Goal: Task Accomplishment & Management: Manage account settings

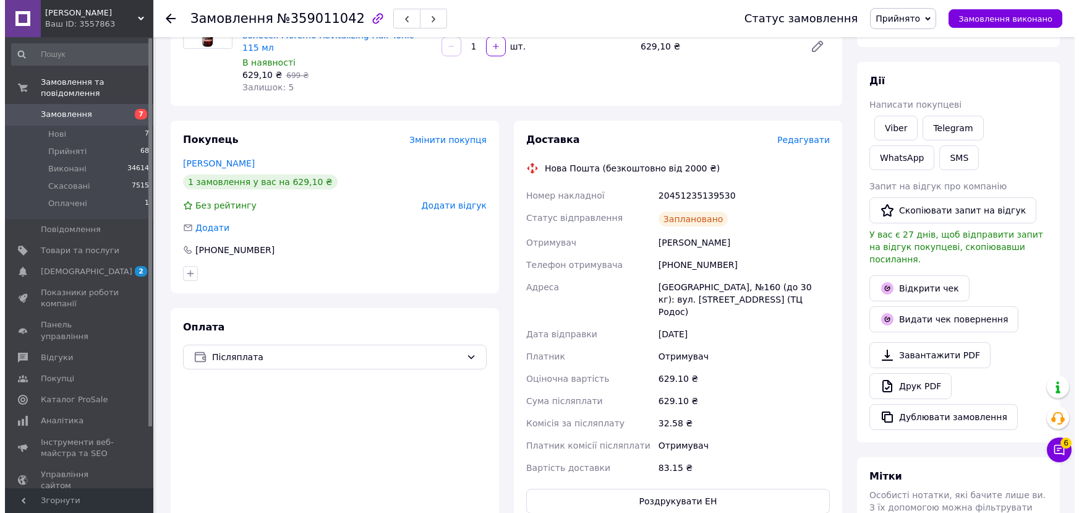
scroll to position [200, 0]
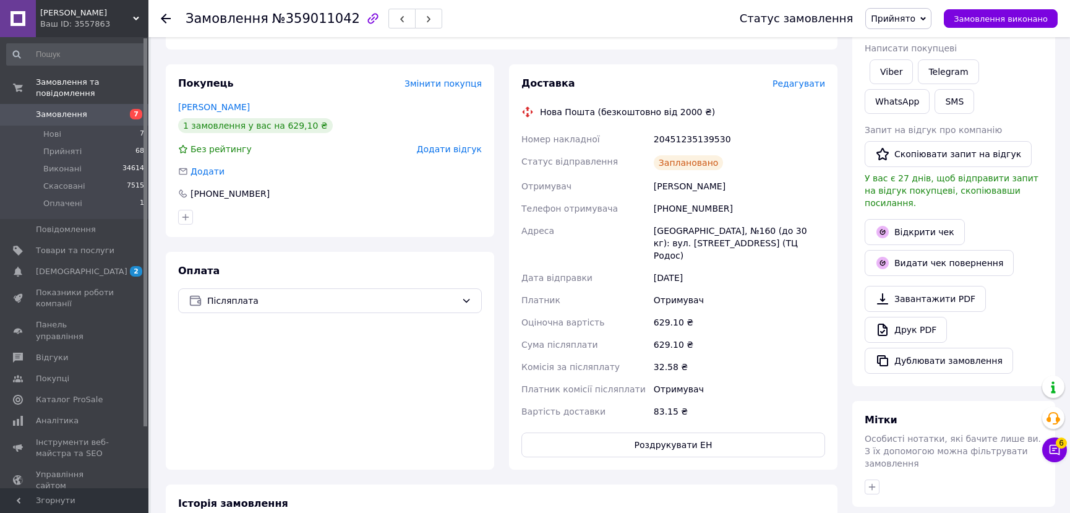
click at [801, 79] on span "Редагувати" at bounding box center [798, 84] width 53 height 10
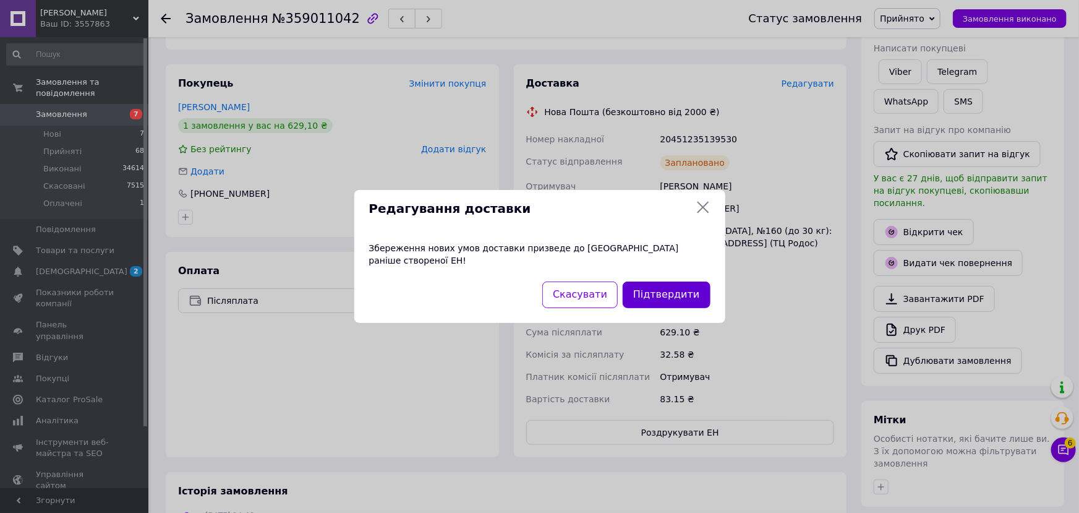
click at [675, 286] on button "Підтвердити" at bounding box center [666, 294] width 87 height 27
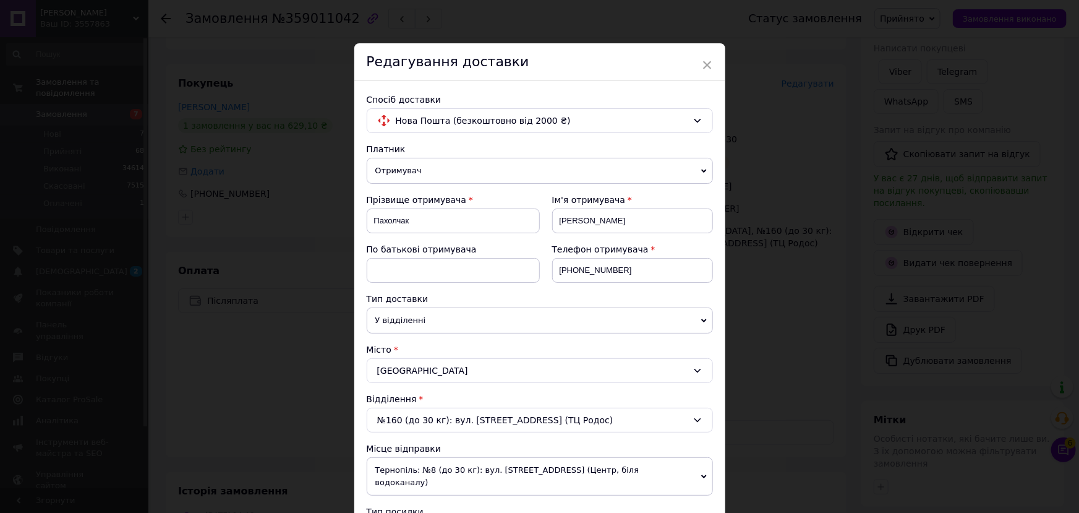
click at [418, 173] on span "Отримувач" at bounding box center [540, 171] width 346 height 26
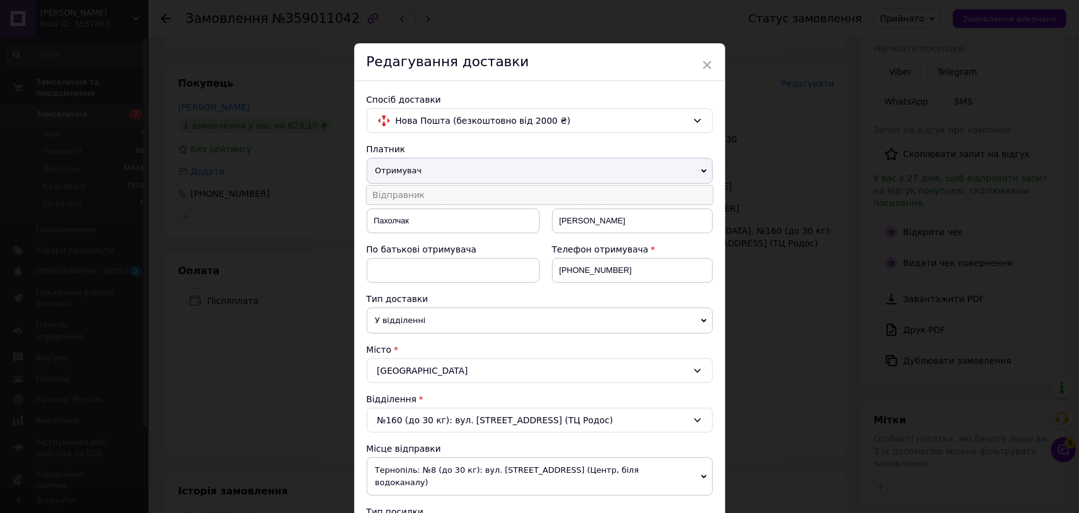
click at [418, 199] on li "Відправник" at bounding box center [540, 195] width 346 height 19
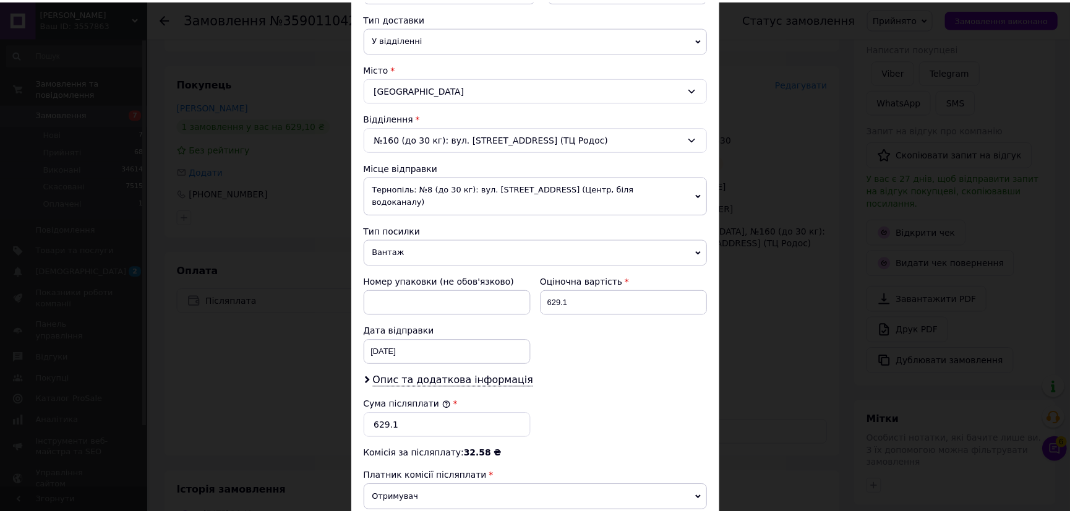
scroll to position [429, 0]
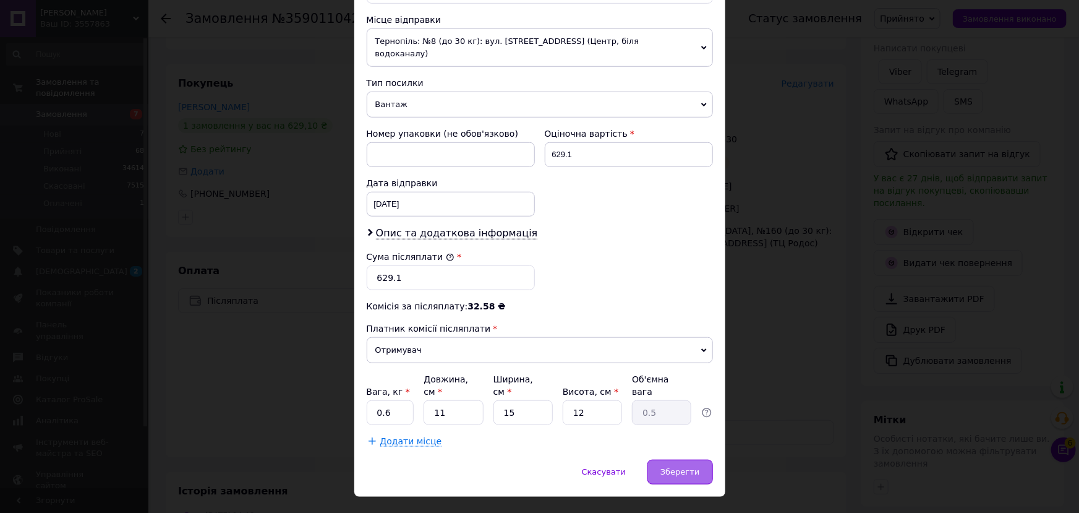
click at [660, 459] on div "Зберегти" at bounding box center [679, 471] width 65 height 25
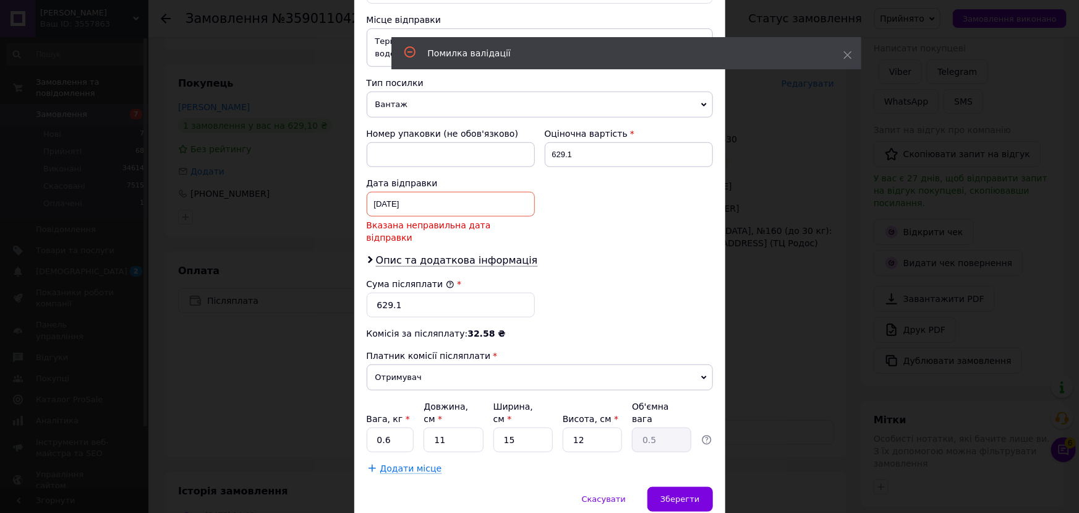
click at [438, 192] on div "[DATE] < 2025 > < Август > Пн Вт Ср Чт Пт Сб Вс 28 29 30 31 1 2 3 4 5 6 7 8 9 1…" at bounding box center [451, 204] width 168 height 25
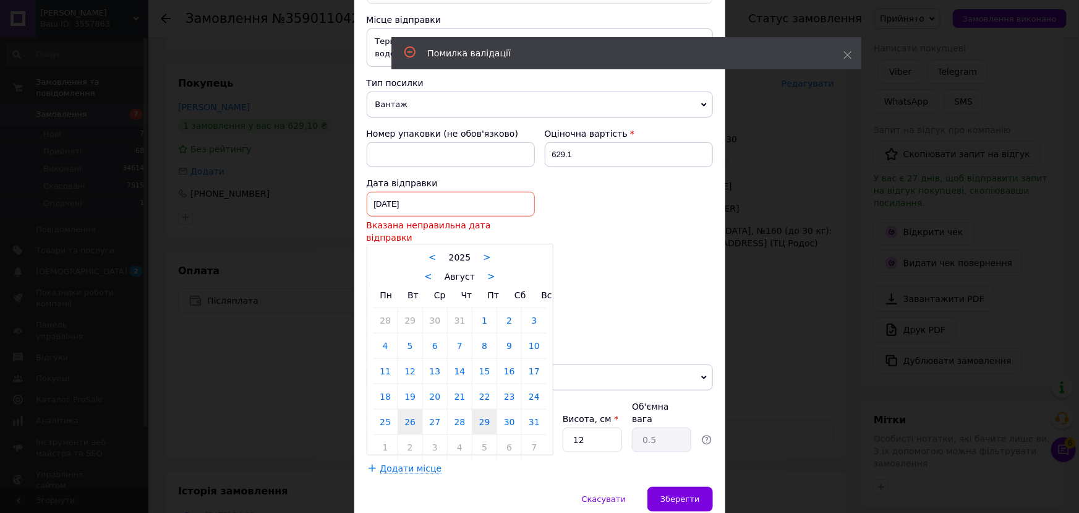
click at [479, 409] on link "29" at bounding box center [484, 421] width 24 height 25
type input "[DATE]"
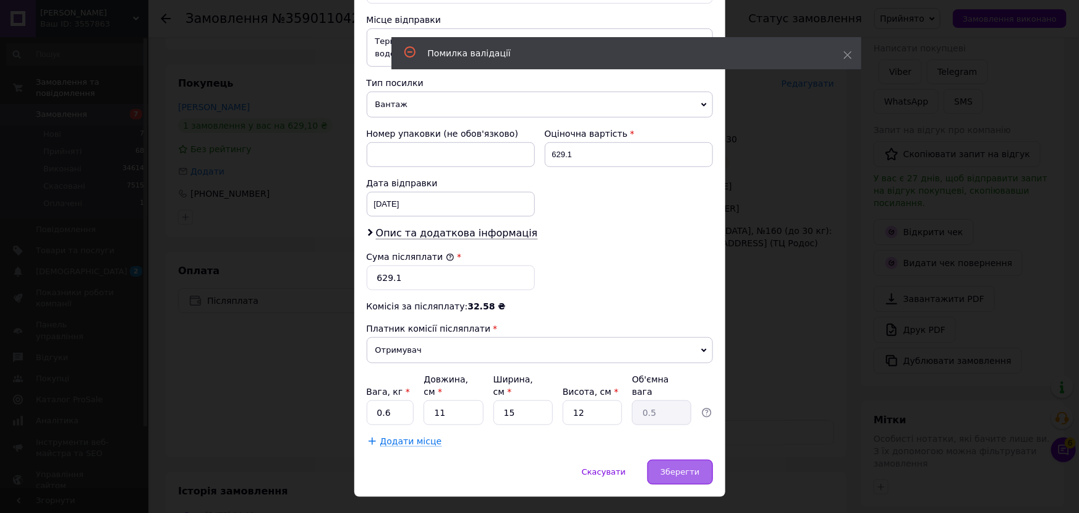
click at [679, 467] on span "Зберегти" at bounding box center [679, 471] width 39 height 9
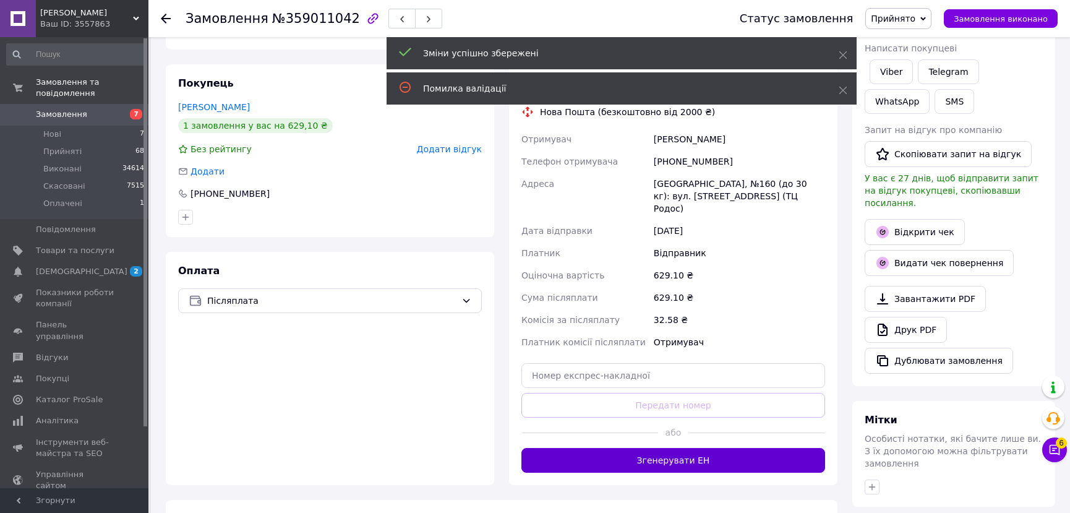
click at [698, 448] on button "Згенерувати ЕН" at bounding box center [673, 460] width 304 height 25
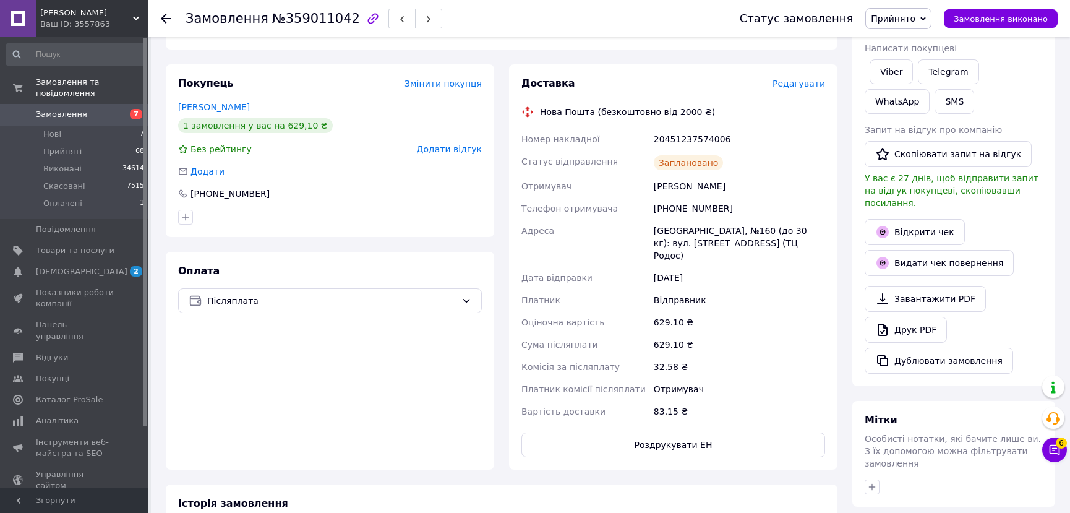
click at [675, 130] on div "20451237574006" at bounding box center [739, 139] width 176 height 22
copy div "20451237574006"
click at [915, 15] on span "Прийнято" at bounding box center [893, 19] width 45 height 10
click at [916, 48] on li "Виконано" at bounding box center [898, 43] width 65 height 19
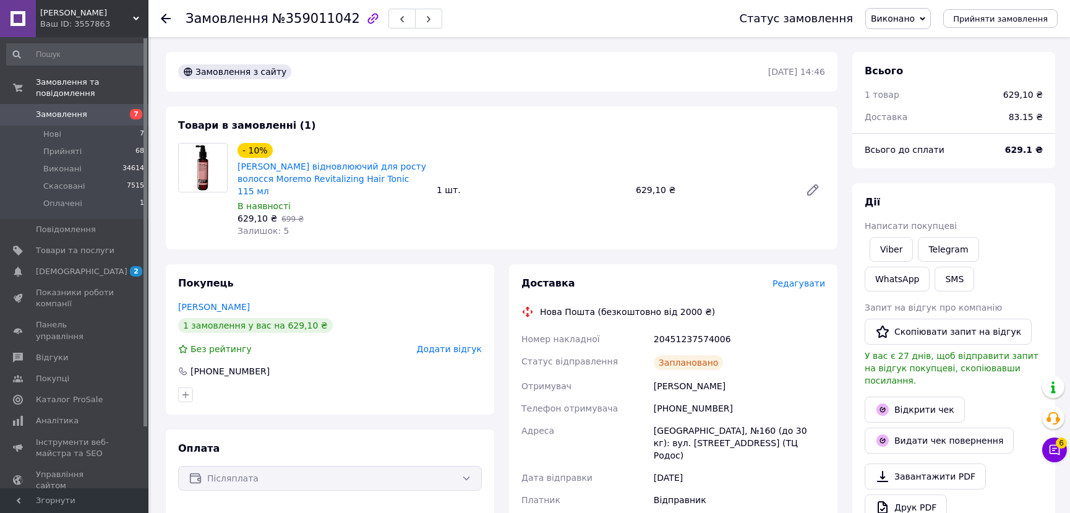
scroll to position [224, 0]
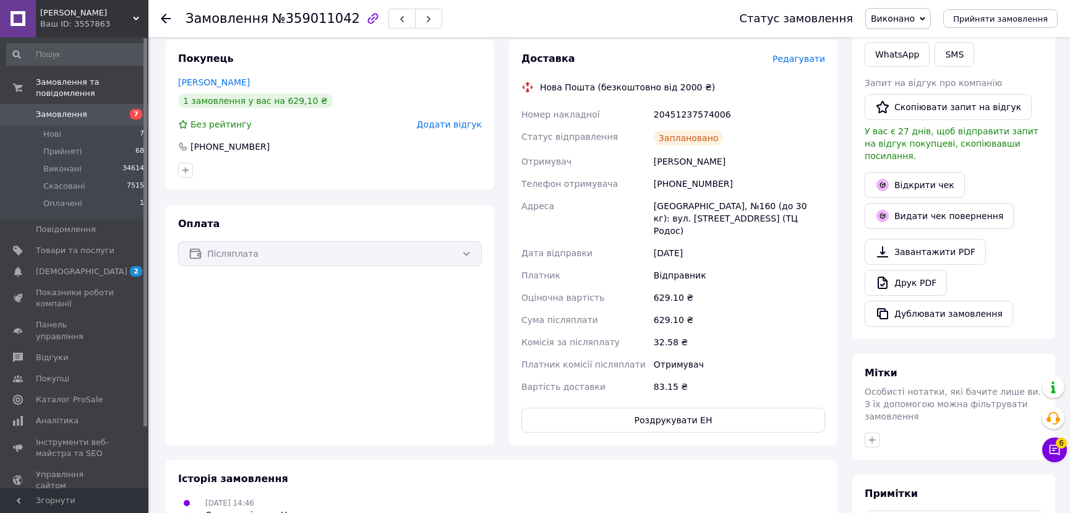
click at [687, 103] on div "20451237574006" at bounding box center [739, 114] width 176 height 22
copy div "20451237574006"
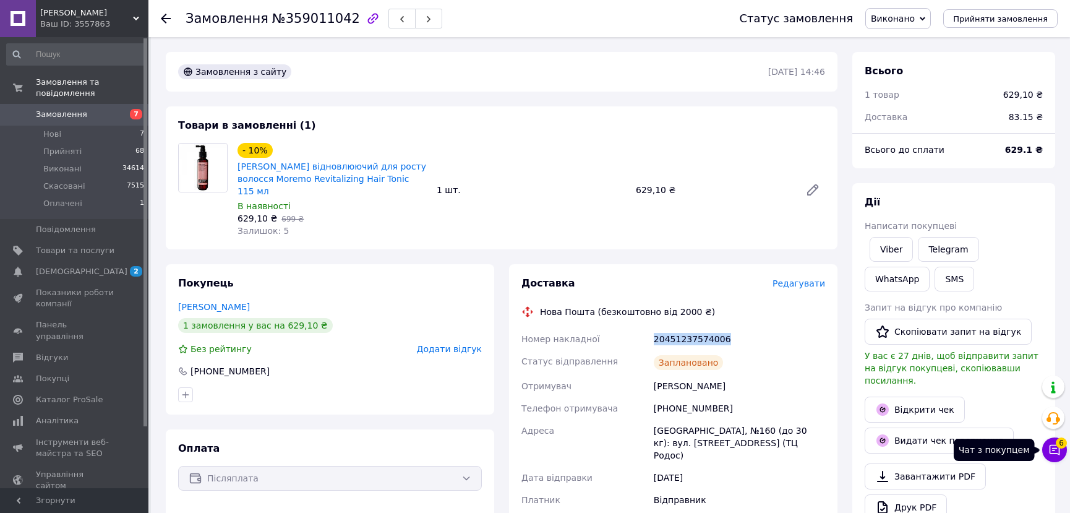
click at [1054, 448] on icon at bounding box center [1054, 450] width 11 height 11
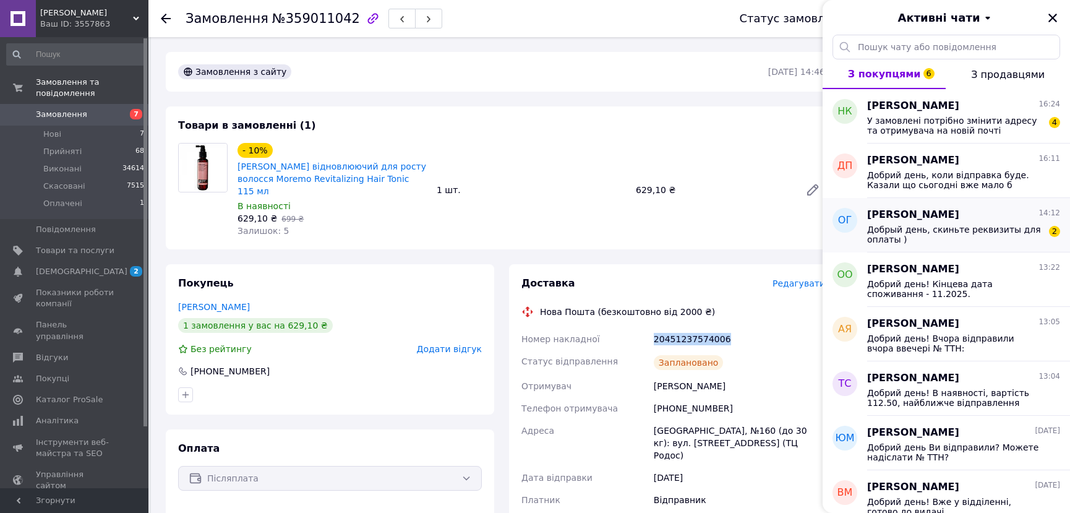
click at [971, 222] on div "Добрый день, скиньте реквизиты для оплаты ) 2" at bounding box center [963, 233] width 193 height 22
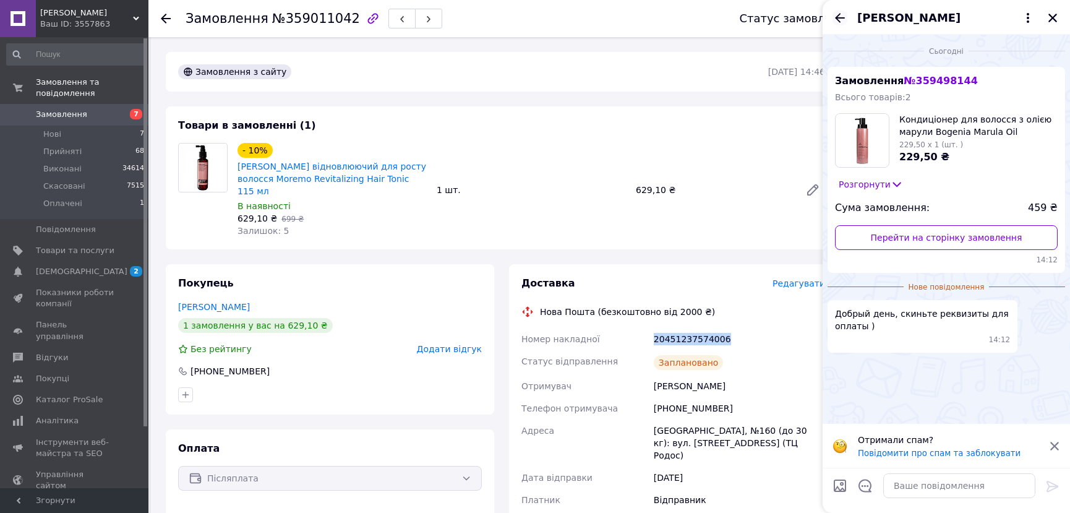
click at [833, 15] on icon "Назад" at bounding box center [839, 18] width 15 height 15
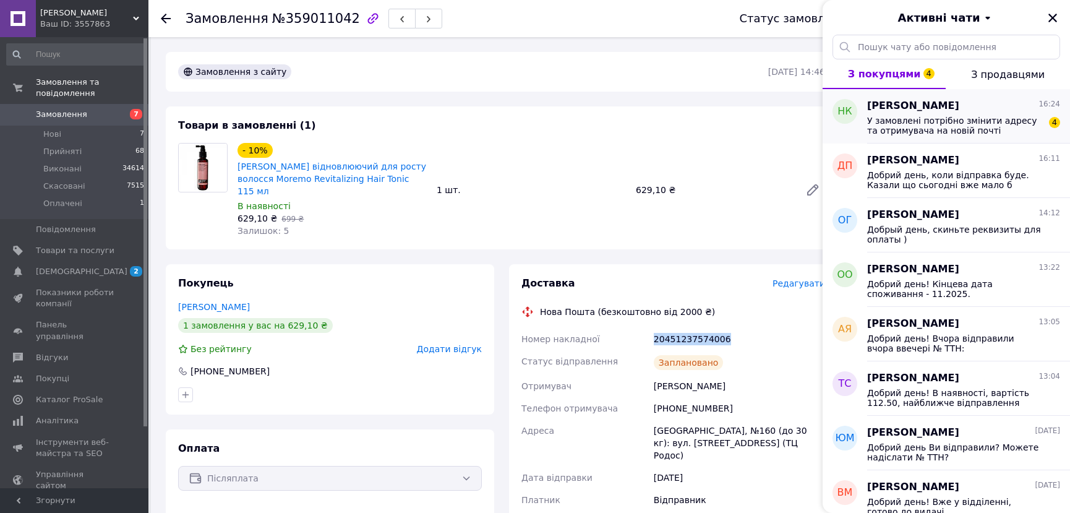
click at [953, 130] on span "У замовлені потрібно змінити адресу та отримувача на новій почті" at bounding box center [955, 126] width 176 height 20
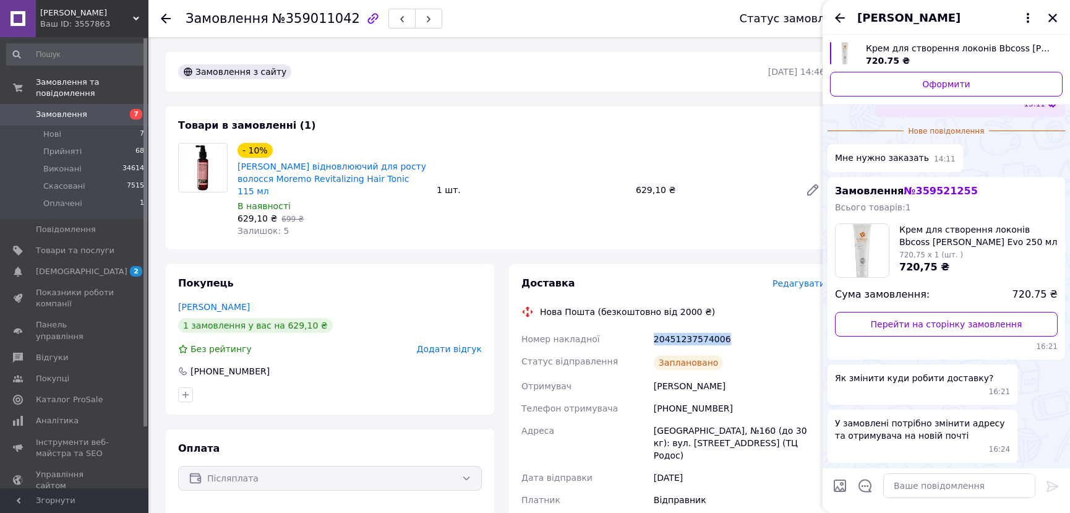
scroll to position [324, 0]
click at [843, 20] on icon "Назад" at bounding box center [839, 18] width 15 height 15
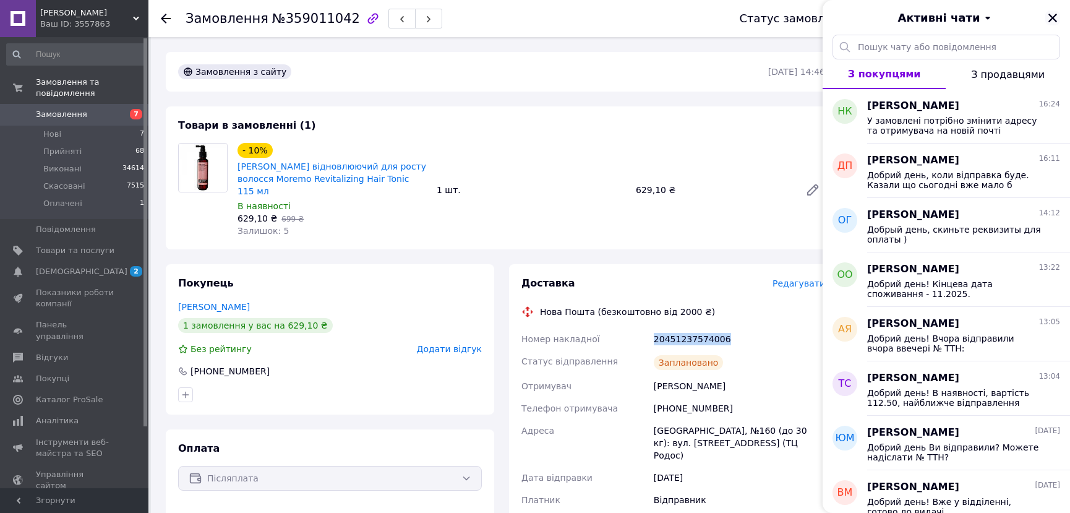
click at [1055, 20] on icon "Закрити" at bounding box center [1052, 17] width 11 height 11
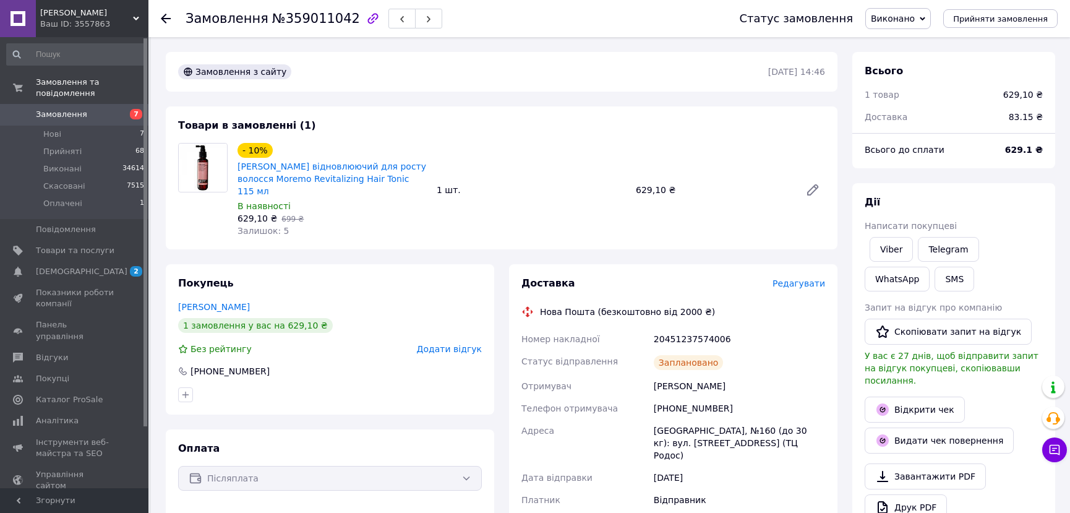
click at [169, 18] on use at bounding box center [166, 19] width 10 height 10
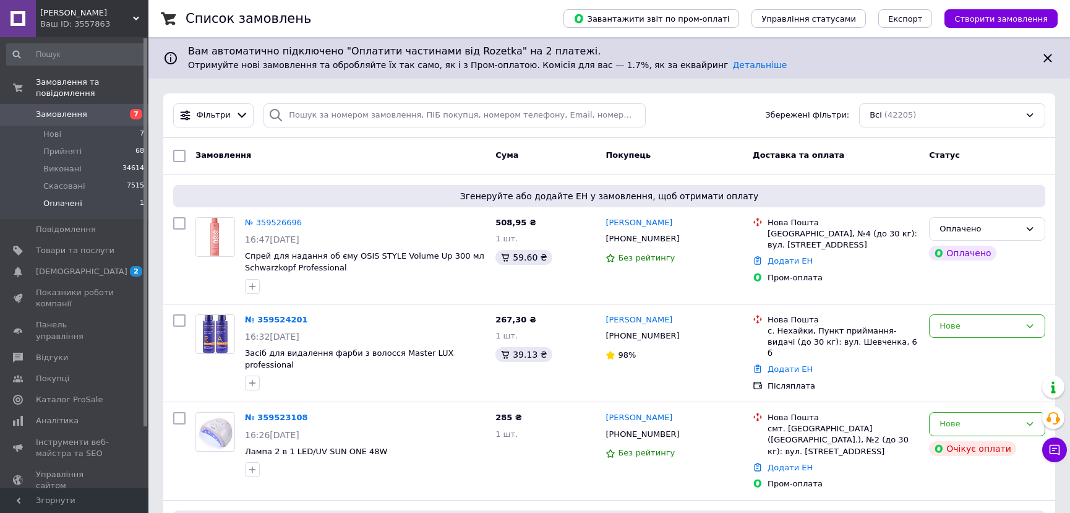
click at [87, 195] on li "Оплачені 1" at bounding box center [75, 206] width 151 height 23
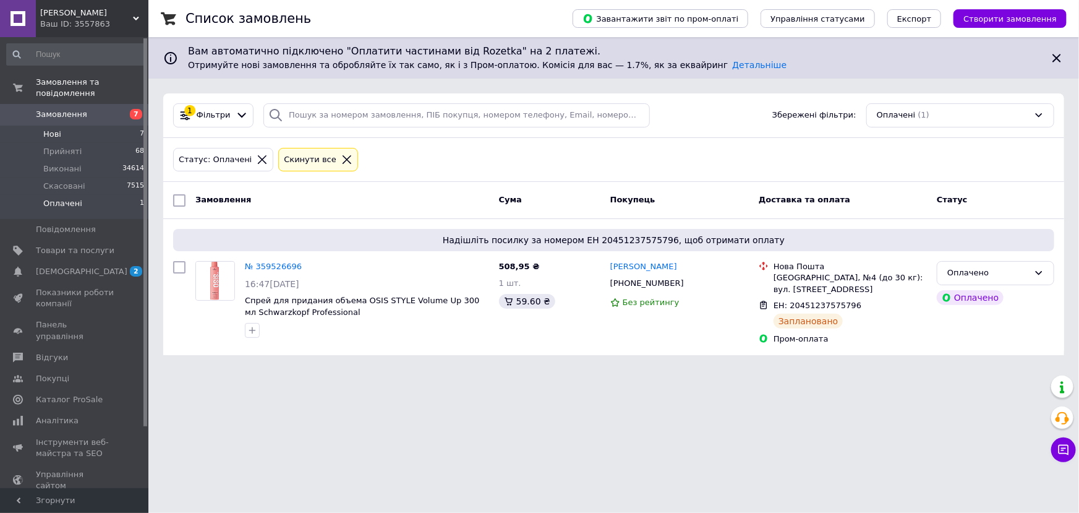
click at [38, 126] on li "Нові 7" at bounding box center [75, 134] width 151 height 17
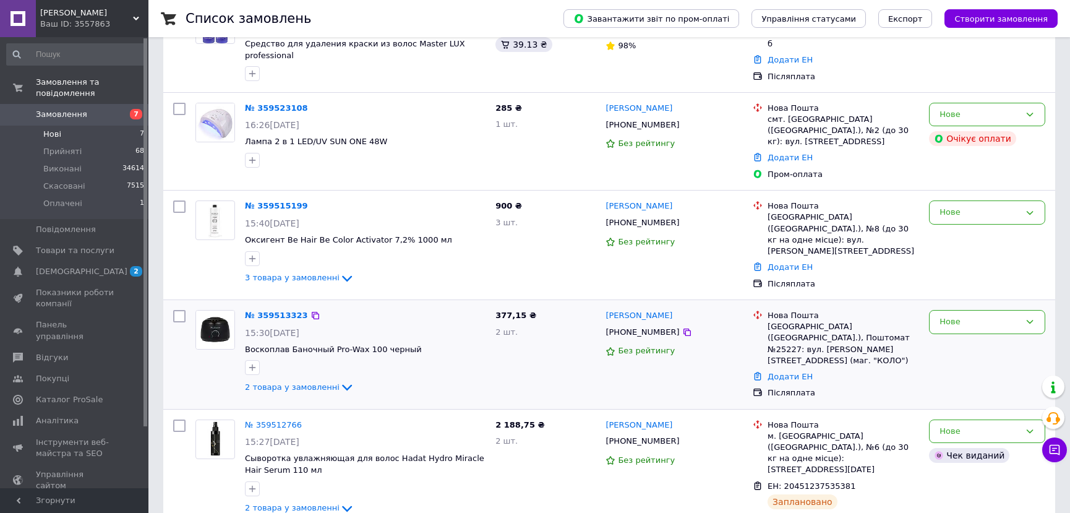
scroll to position [441, 0]
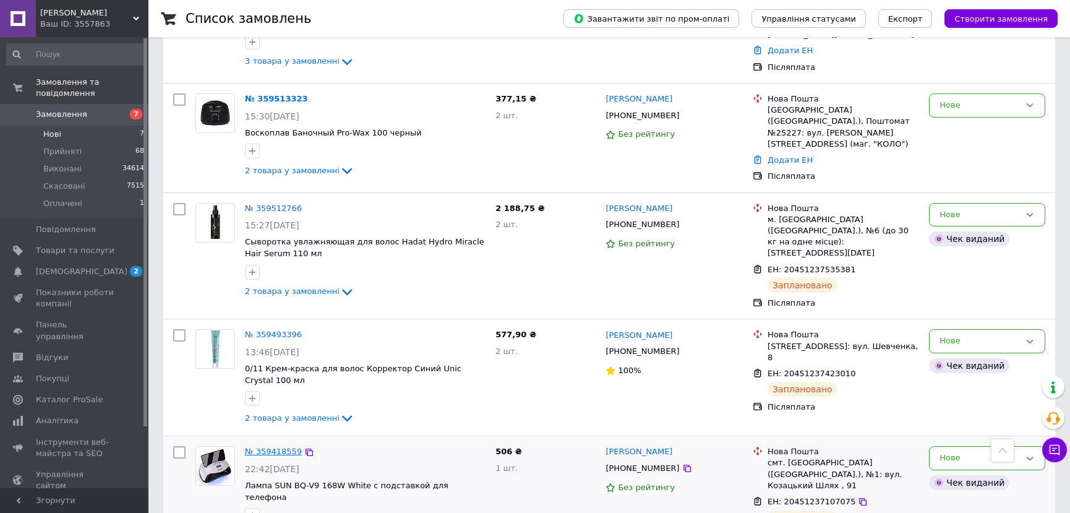
click at [277, 446] on link "№ 359418559" at bounding box center [273, 450] width 57 height 9
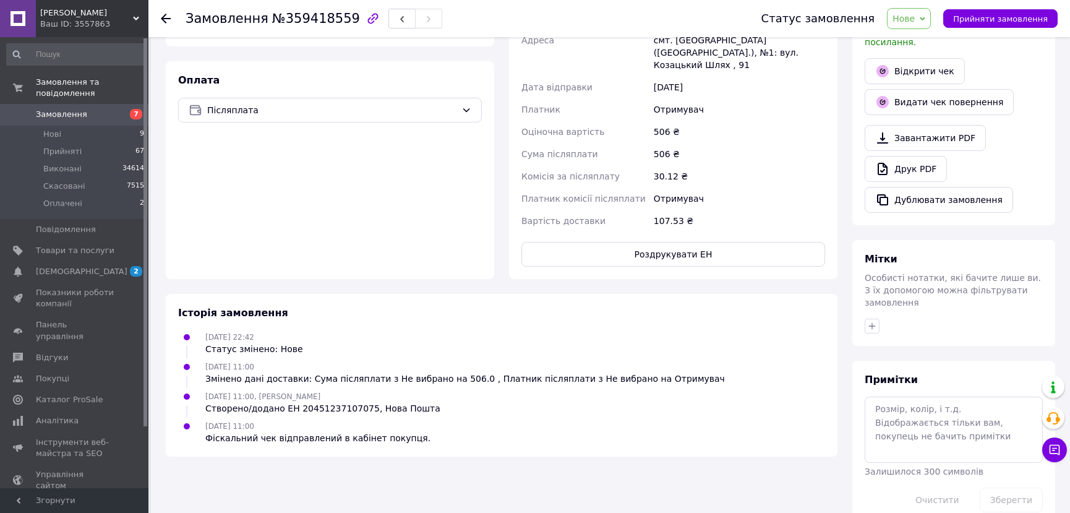
scroll to position [80, 0]
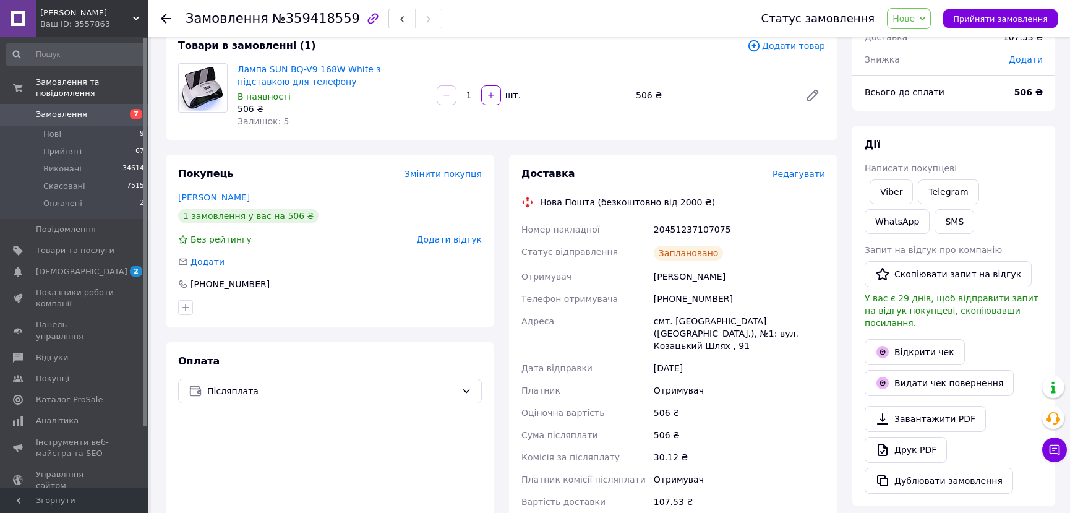
click at [712, 226] on div "20451237107075" at bounding box center [739, 229] width 176 height 22
copy div "20451237107075"
click at [934, 215] on button "SMS" at bounding box center [954, 221] width 40 height 25
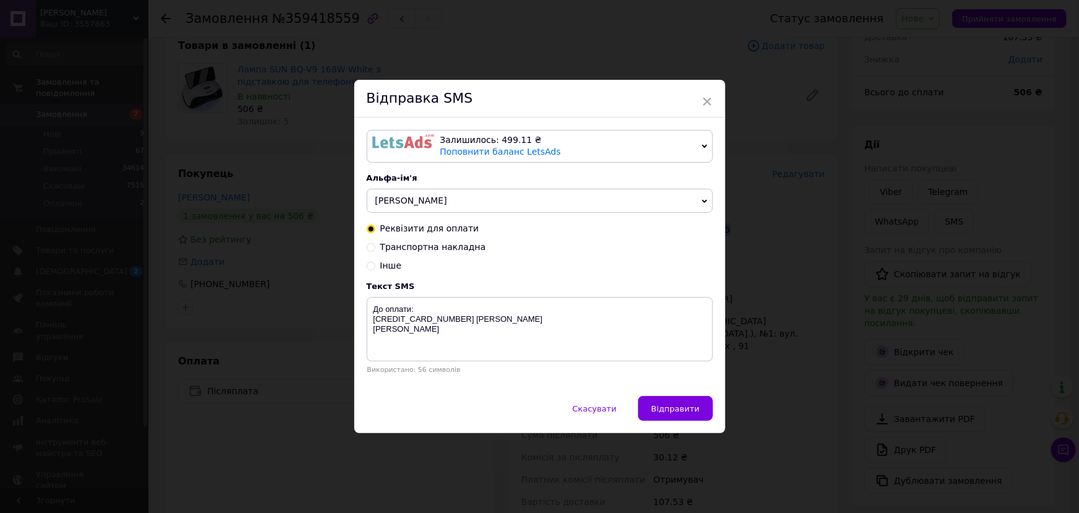
click at [399, 247] on span "Транспортна накладна" at bounding box center [433, 247] width 106 height 10
click at [375, 247] on input "Транспортна накладна" at bounding box center [371, 246] width 9 height 9
radio input "true"
radio input "false"
drag, startPoint x: 576, startPoint y: 309, endPoint x: 665, endPoint y: 310, distance: 89.1
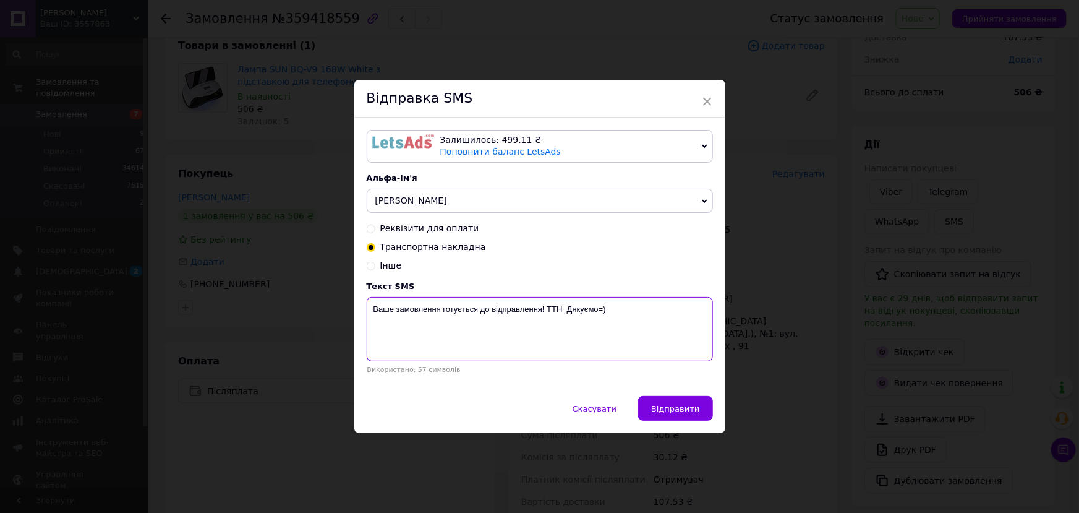
click at [665, 310] on textarea "Ваше замовлення готується до відправлення! ТТН Дякуємо=)" at bounding box center [540, 329] width 346 height 64
paste textarea "20451237107075"
type textarea "Ваше замовлення готується до відправлення! ТТН 20451237107075"
click at [678, 413] on span "Відправити" at bounding box center [675, 408] width 48 height 9
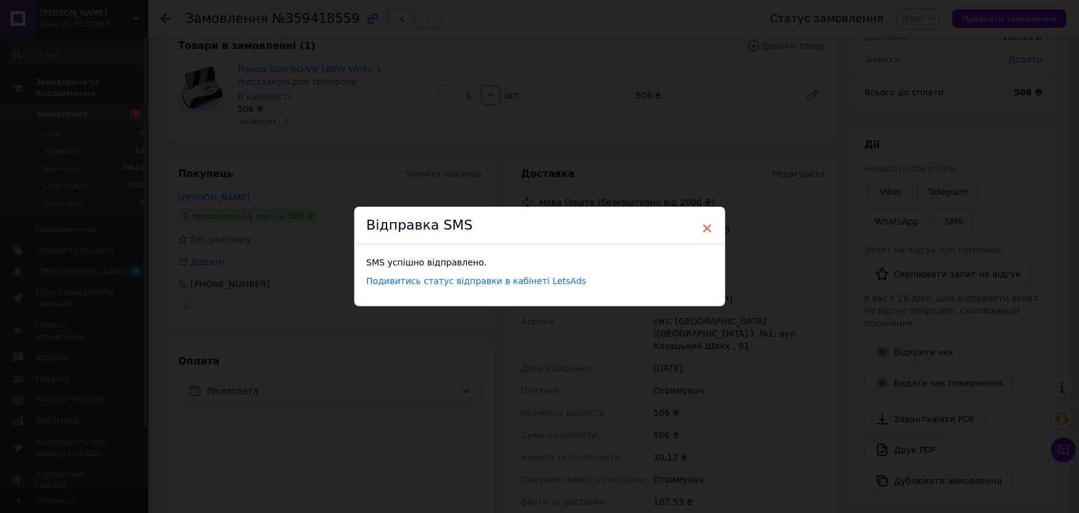
click at [704, 224] on span "×" at bounding box center [707, 228] width 11 height 21
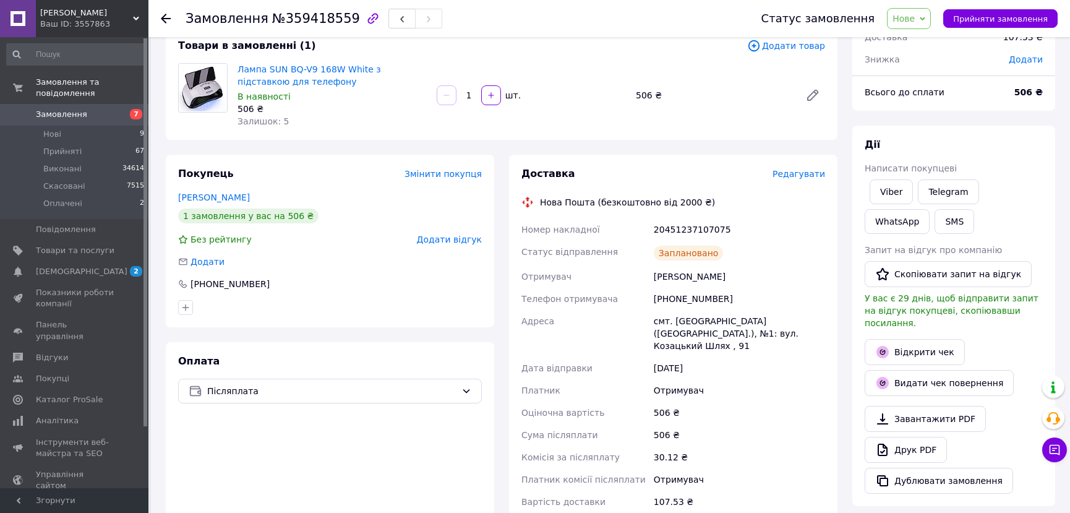
click at [915, 21] on span "Нове" at bounding box center [903, 19] width 22 height 10
click at [916, 62] on li "Виконано" at bounding box center [915, 62] width 57 height 19
